Goal: Obtain resource: Download file/media

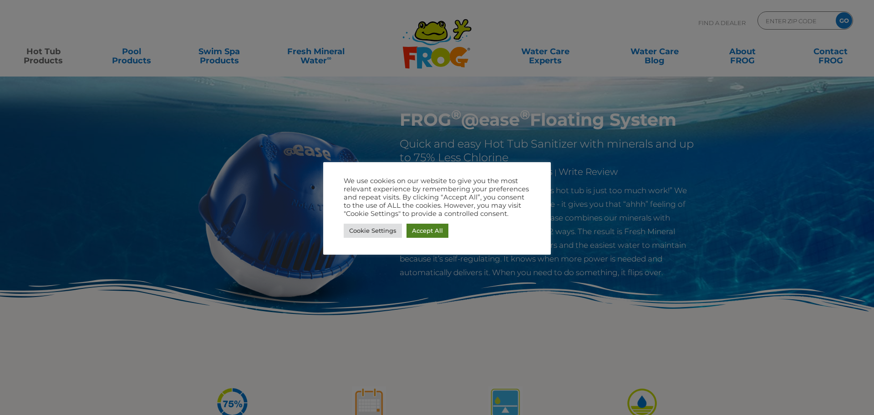
click at [429, 230] on link "Accept All" at bounding box center [428, 231] width 42 height 14
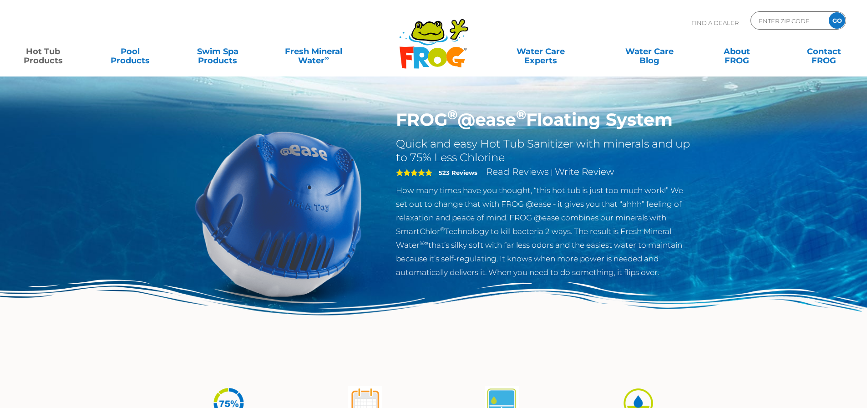
click at [427, 42] on icon ".st130{clip-path:url(#SVGID_2_);fill-rule:evenodd;clip-rule:evenodd;fill:#C3CC0…" at bounding box center [434, 43] width 70 height 51
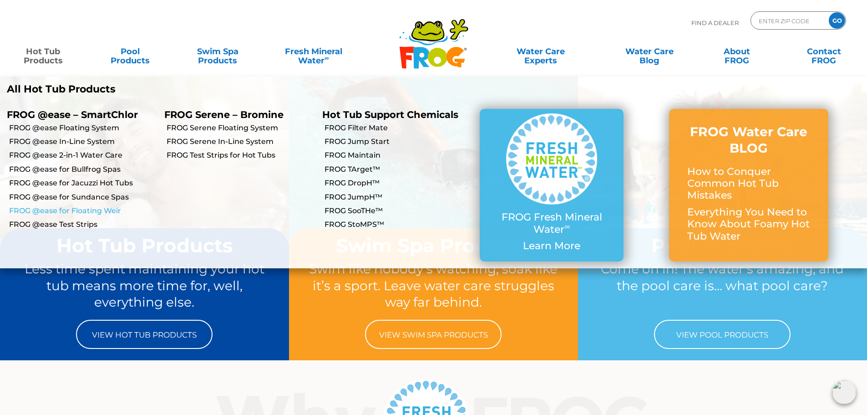
click at [70, 209] on link "FROG @ease for Floating Weir" at bounding box center [83, 211] width 148 height 10
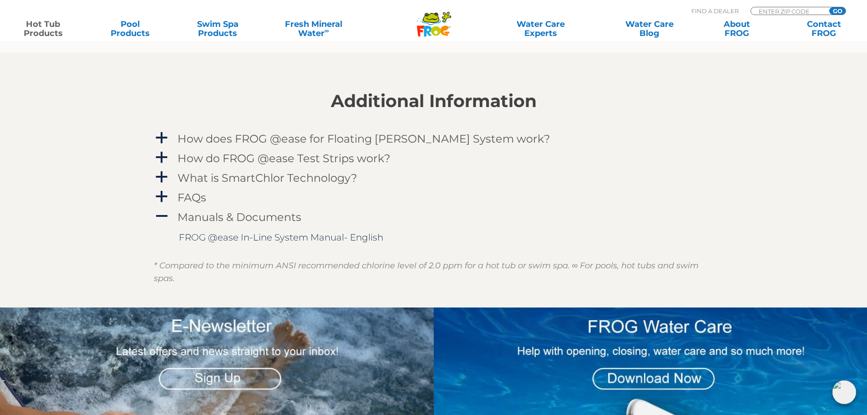
scroll to position [1002, 0]
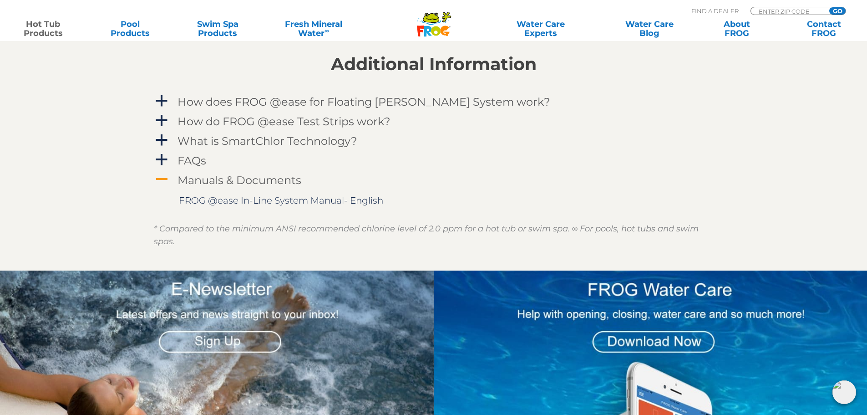
click at [226, 179] on h4 "Manuals & Documents" at bounding box center [240, 180] width 124 height 12
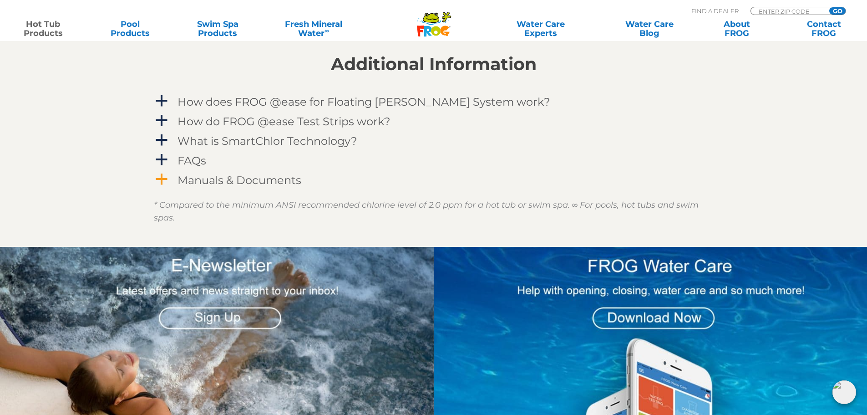
click at [163, 177] on span "a" at bounding box center [162, 180] width 14 height 14
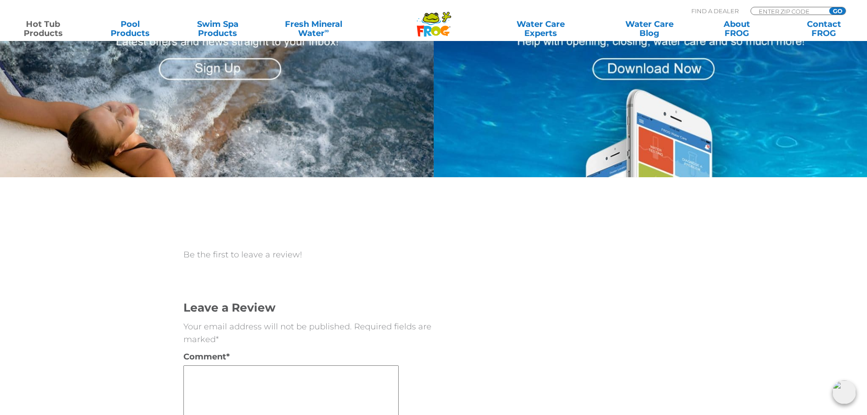
scroll to position [1138, 0]
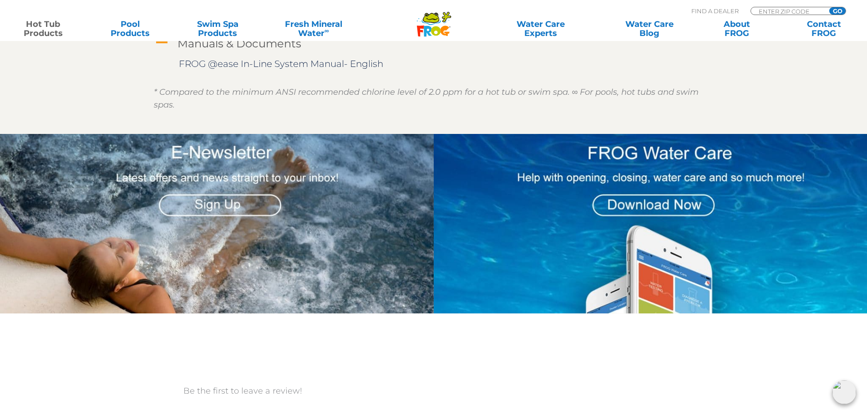
click at [661, 207] on img at bounding box center [651, 223] width 434 height 179
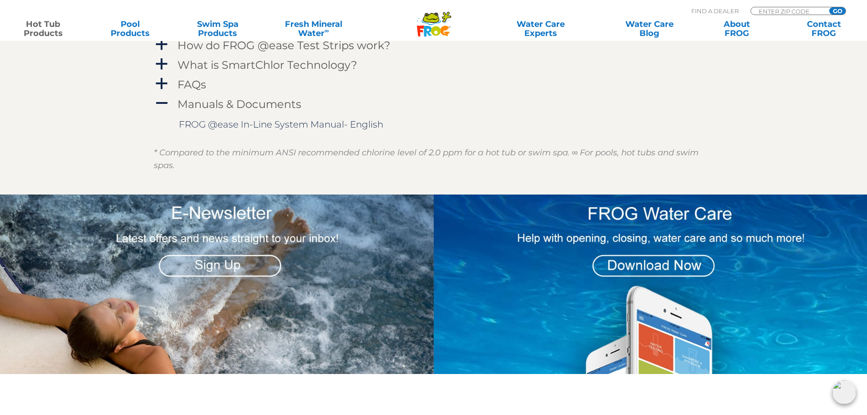
scroll to position [963, 0]
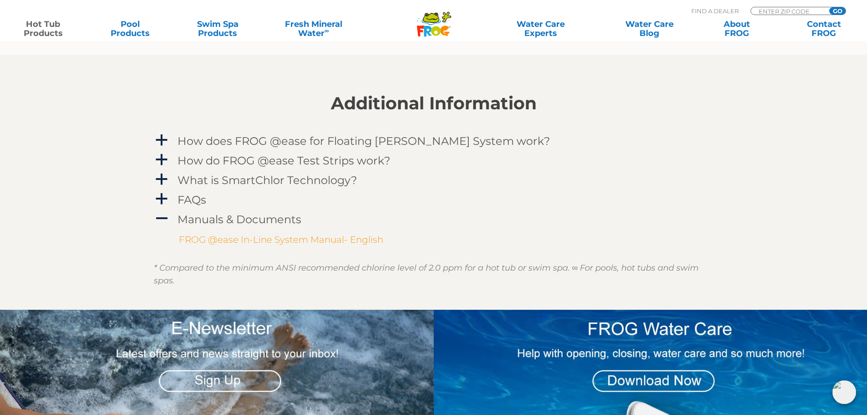
drag, startPoint x: 290, startPoint y: 236, endPoint x: 303, endPoint y: 236, distance: 13.2
click at [290, 237] on link "FROG @ease In-Line System Manual- English" at bounding box center [281, 239] width 204 height 11
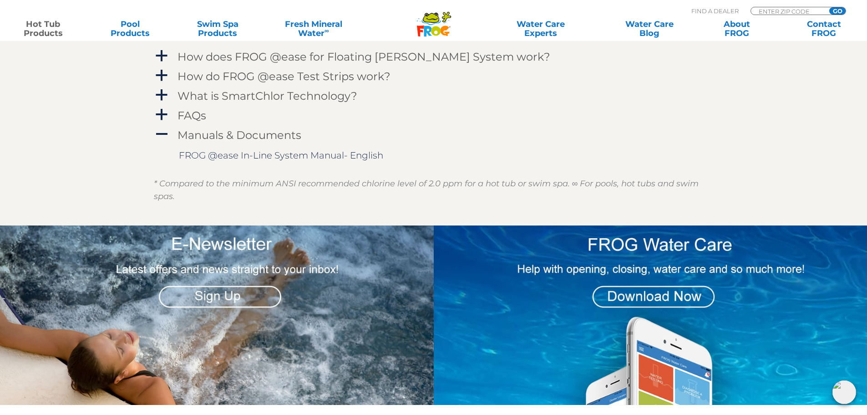
scroll to position [1099, 0]
